Goal: Task Accomplishment & Management: Manage account settings

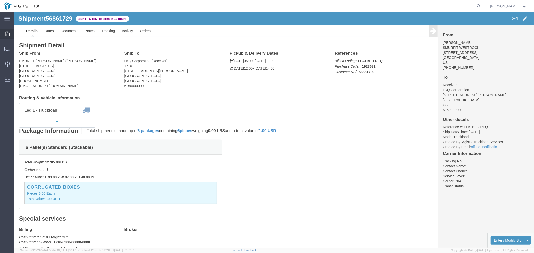
click at [6, 36] on icon at bounding box center [8, 34] width 6 height 6
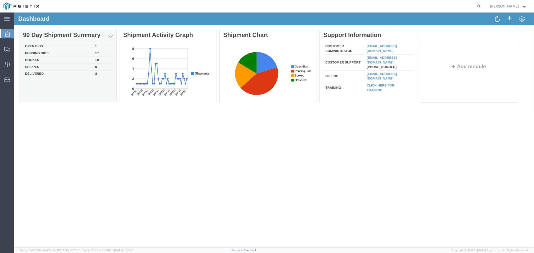
click at [42, 51] on td "Pending Bids" at bounding box center [58, 53] width 70 height 7
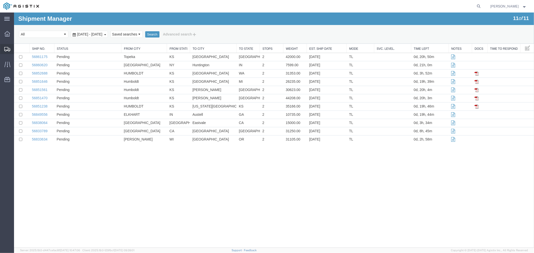
click at [8, 52] on div at bounding box center [7, 49] width 14 height 10
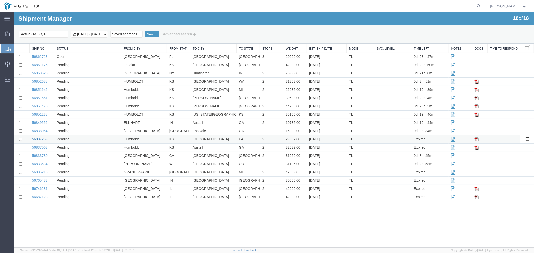
click at [46, 141] on link "56837269" at bounding box center [40, 139] width 16 height 4
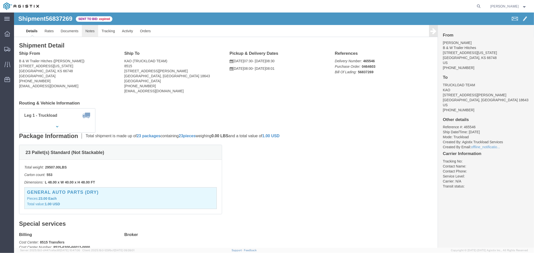
click link "Notes"
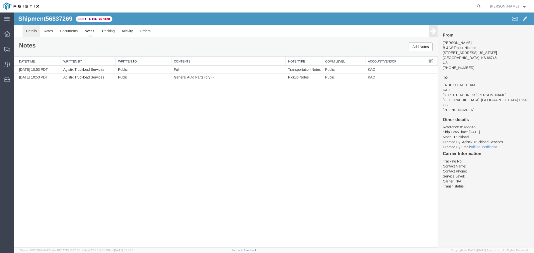
click at [33, 29] on link "Details" at bounding box center [31, 31] width 18 height 12
